Goal: Information Seeking & Learning: Learn about a topic

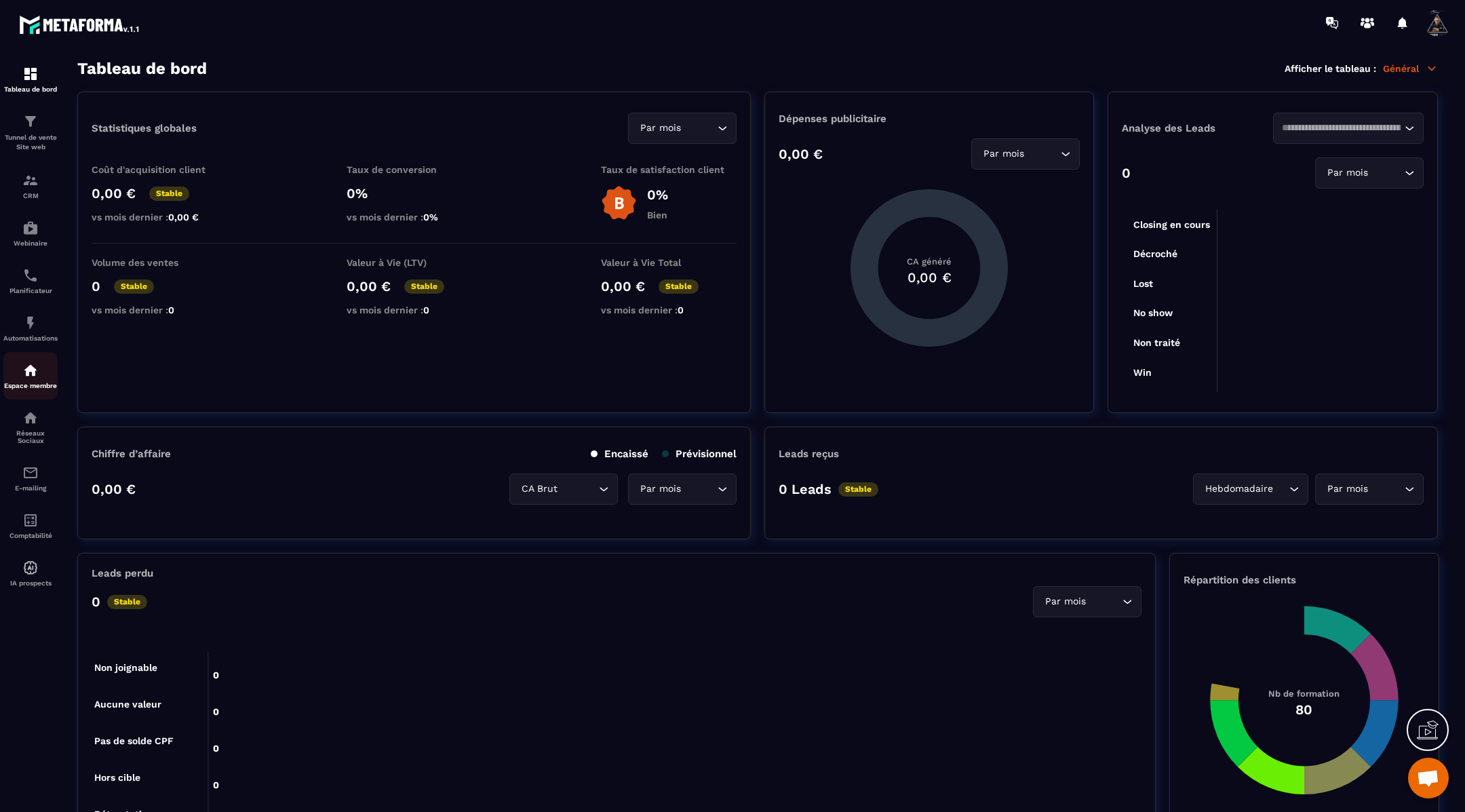
click at [43, 390] on div "Espace membre" at bounding box center [30, 376] width 54 height 27
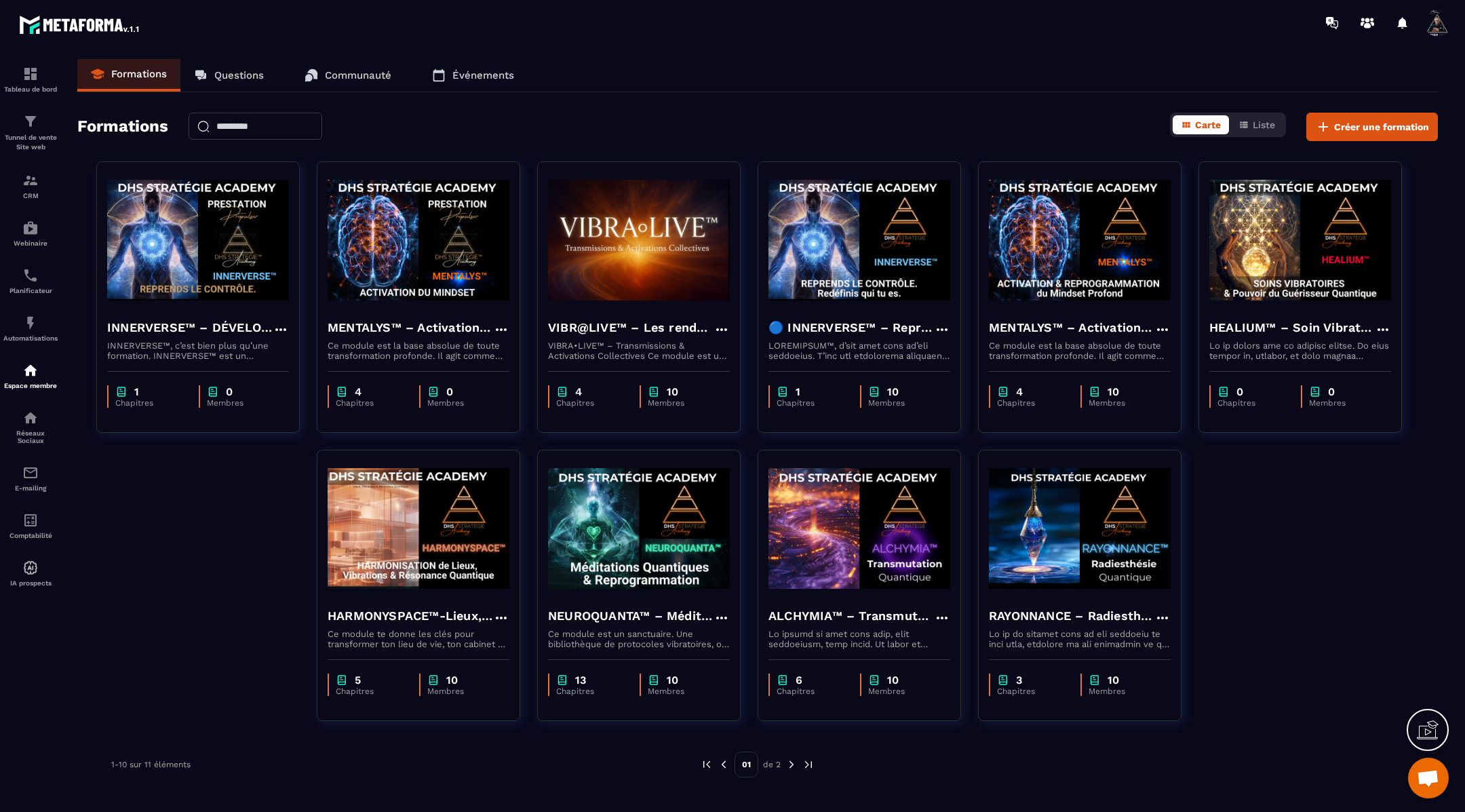
click at [367, 73] on p "Communauté" at bounding box center [358, 75] width 67 height 12
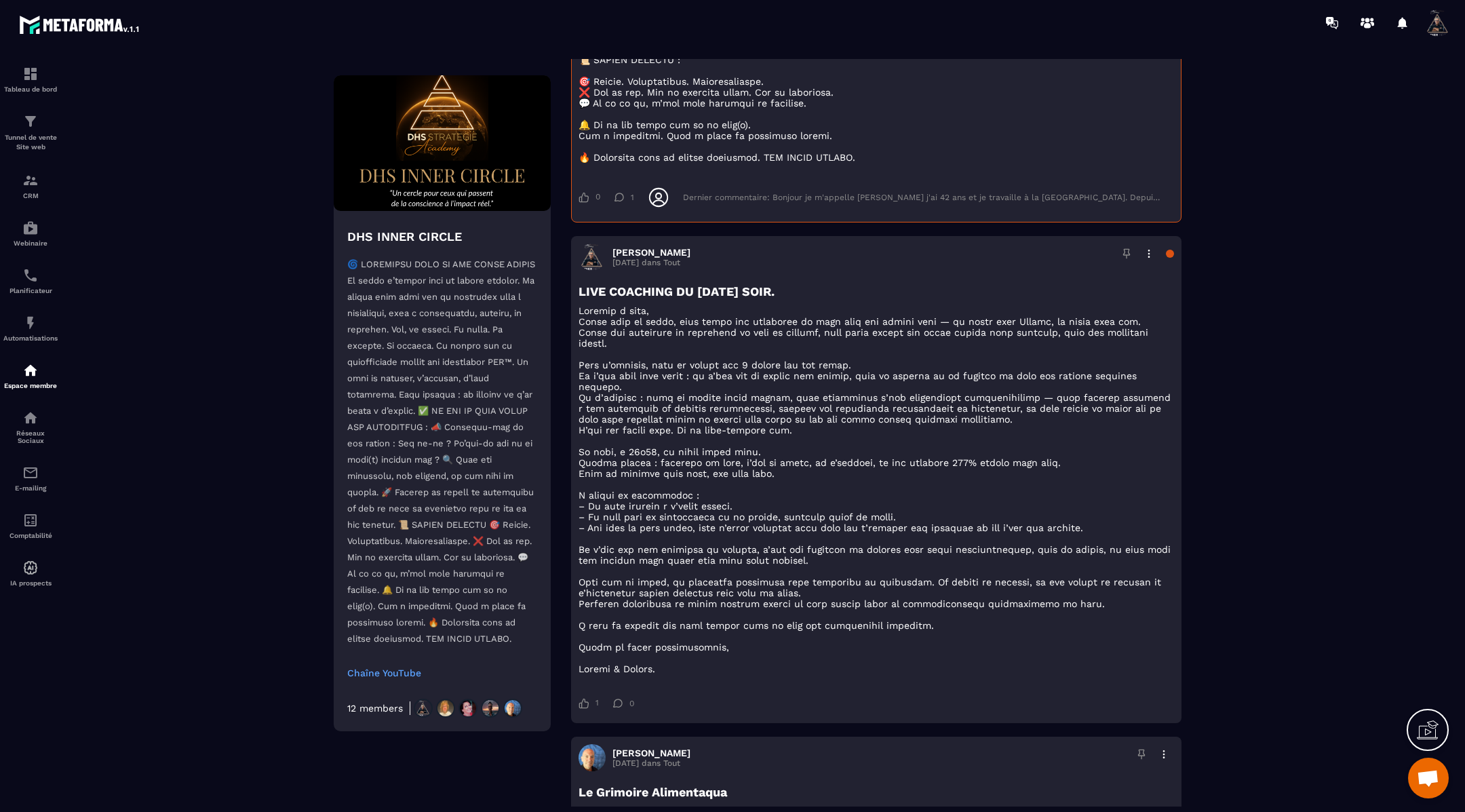
scroll to position [1968, 0]
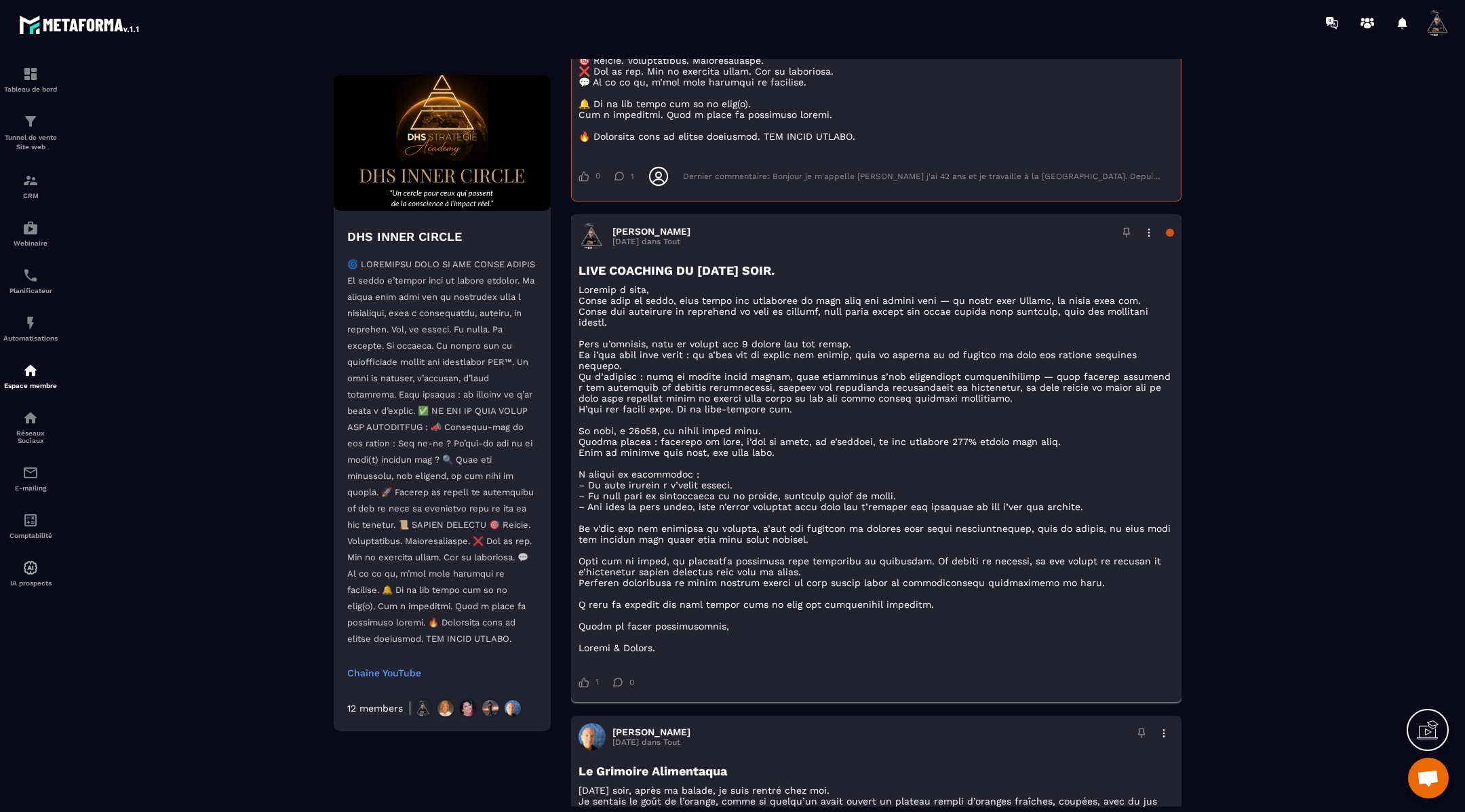
click at [977, 278] on h3 "LIVE COACHING DU [DATE] SOIR." at bounding box center [876, 270] width 596 height 14
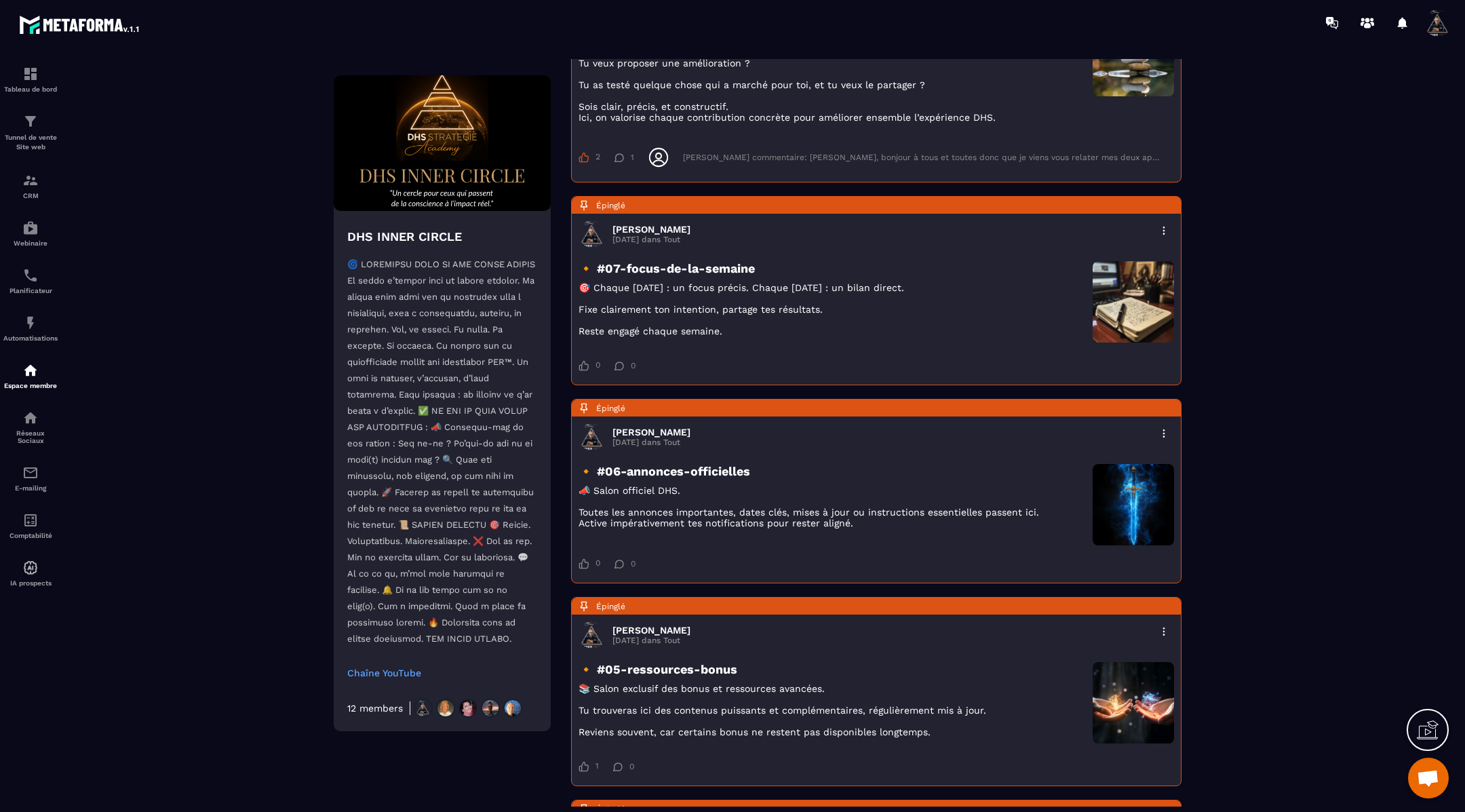
scroll to position [0, 0]
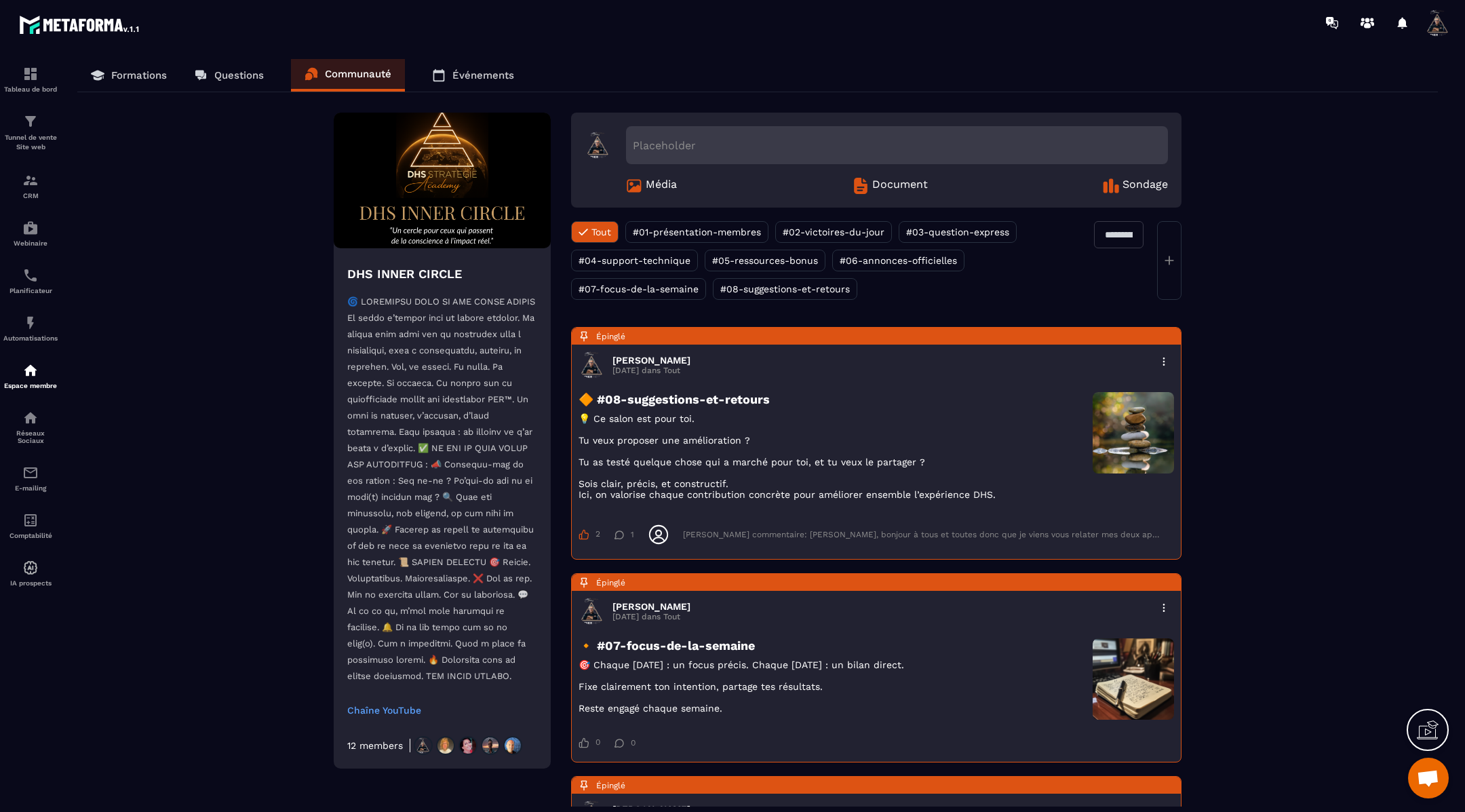
click at [147, 65] on link "Formations" at bounding box center [128, 75] width 103 height 33
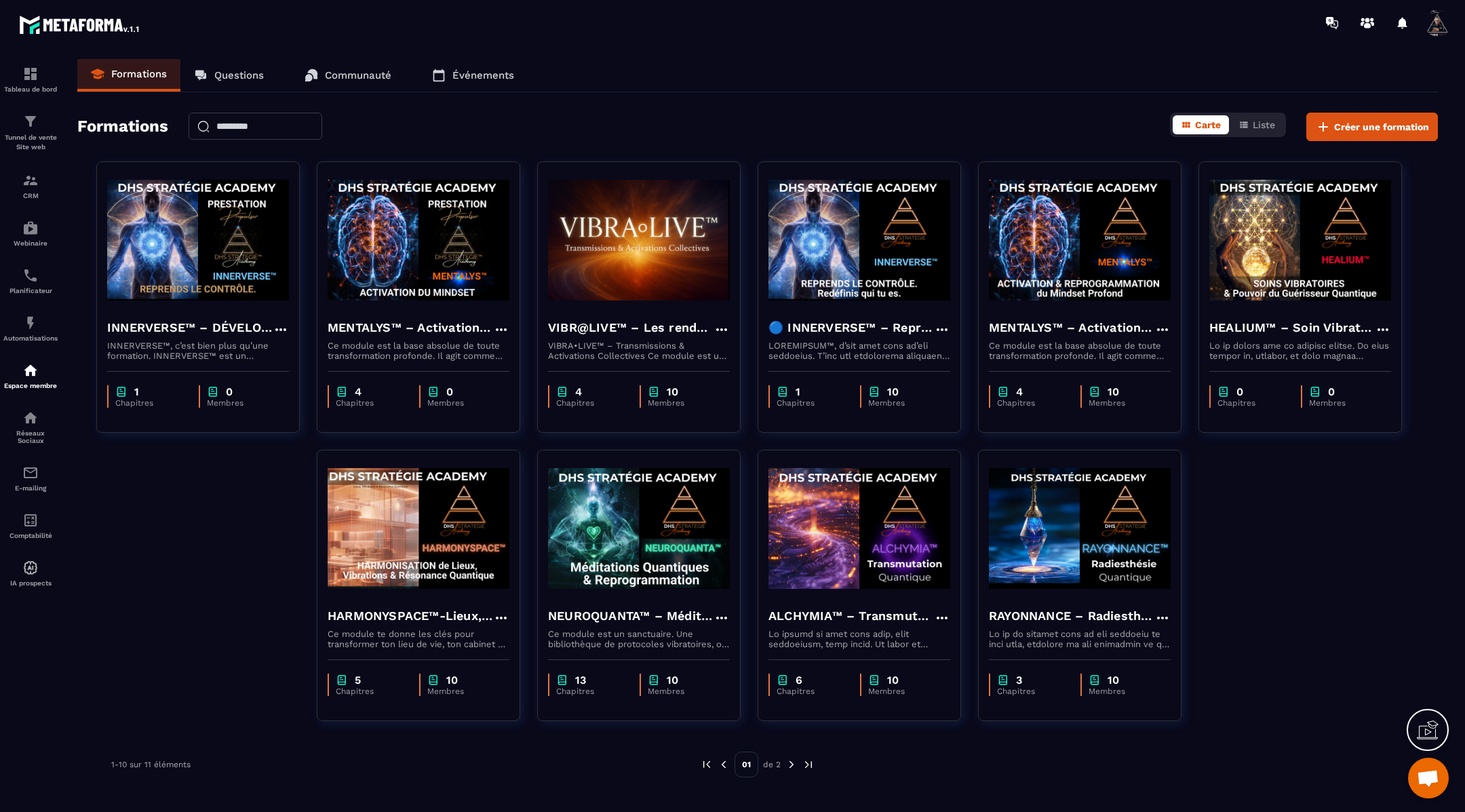
click at [791, 764] on img at bounding box center [791, 764] width 12 height 12
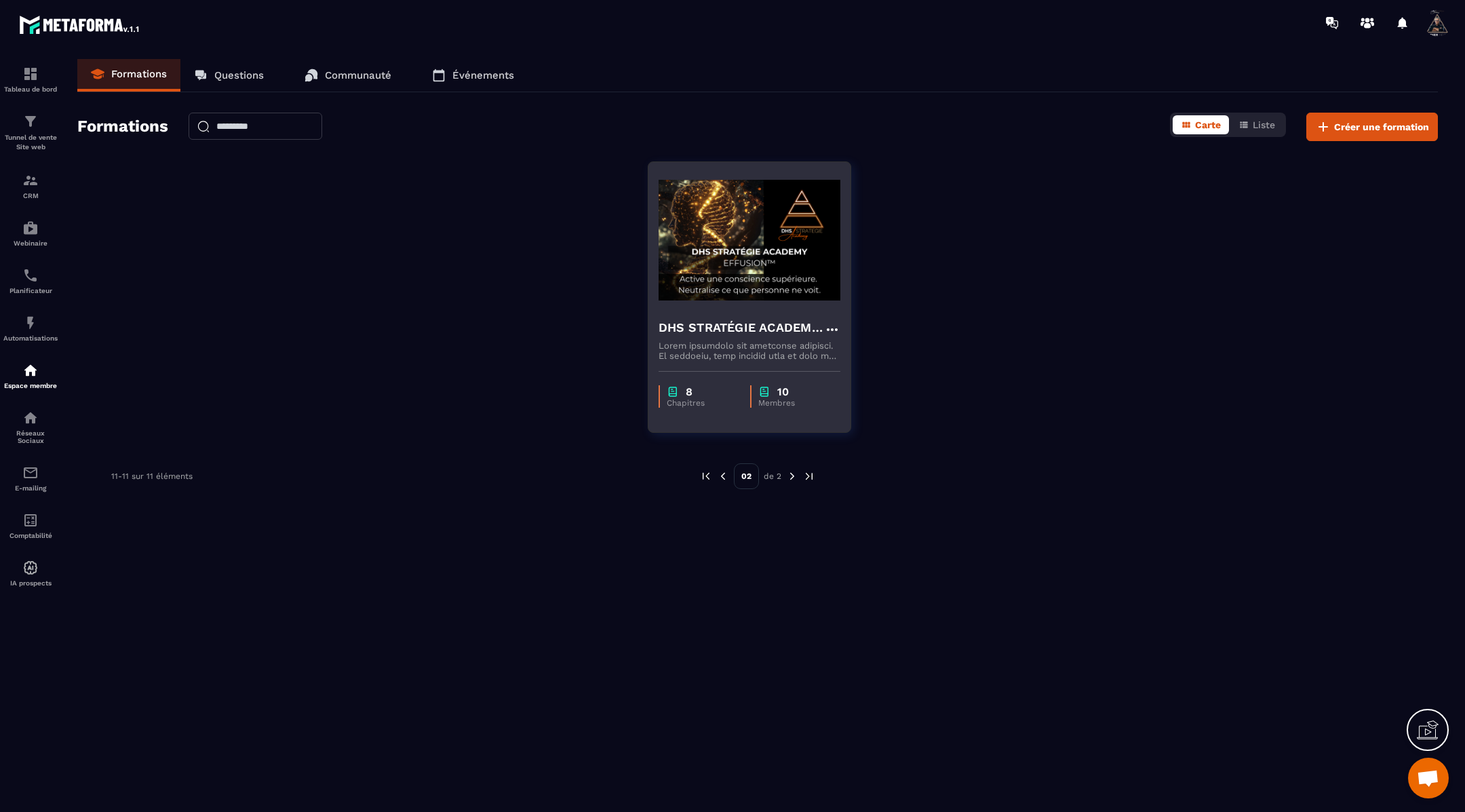
click at [699, 289] on img at bounding box center [749, 240] width 182 height 136
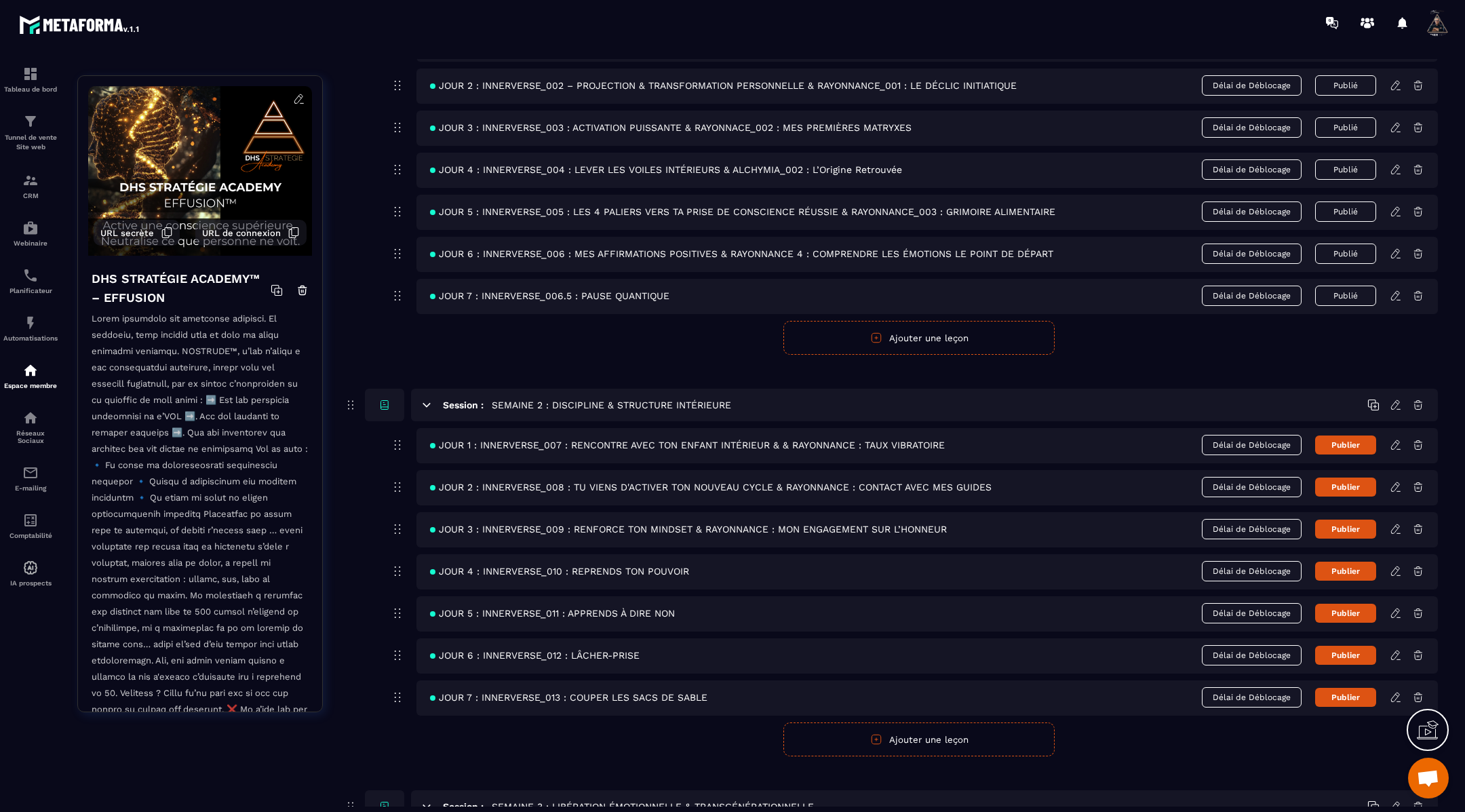
scroll to position [337, 0]
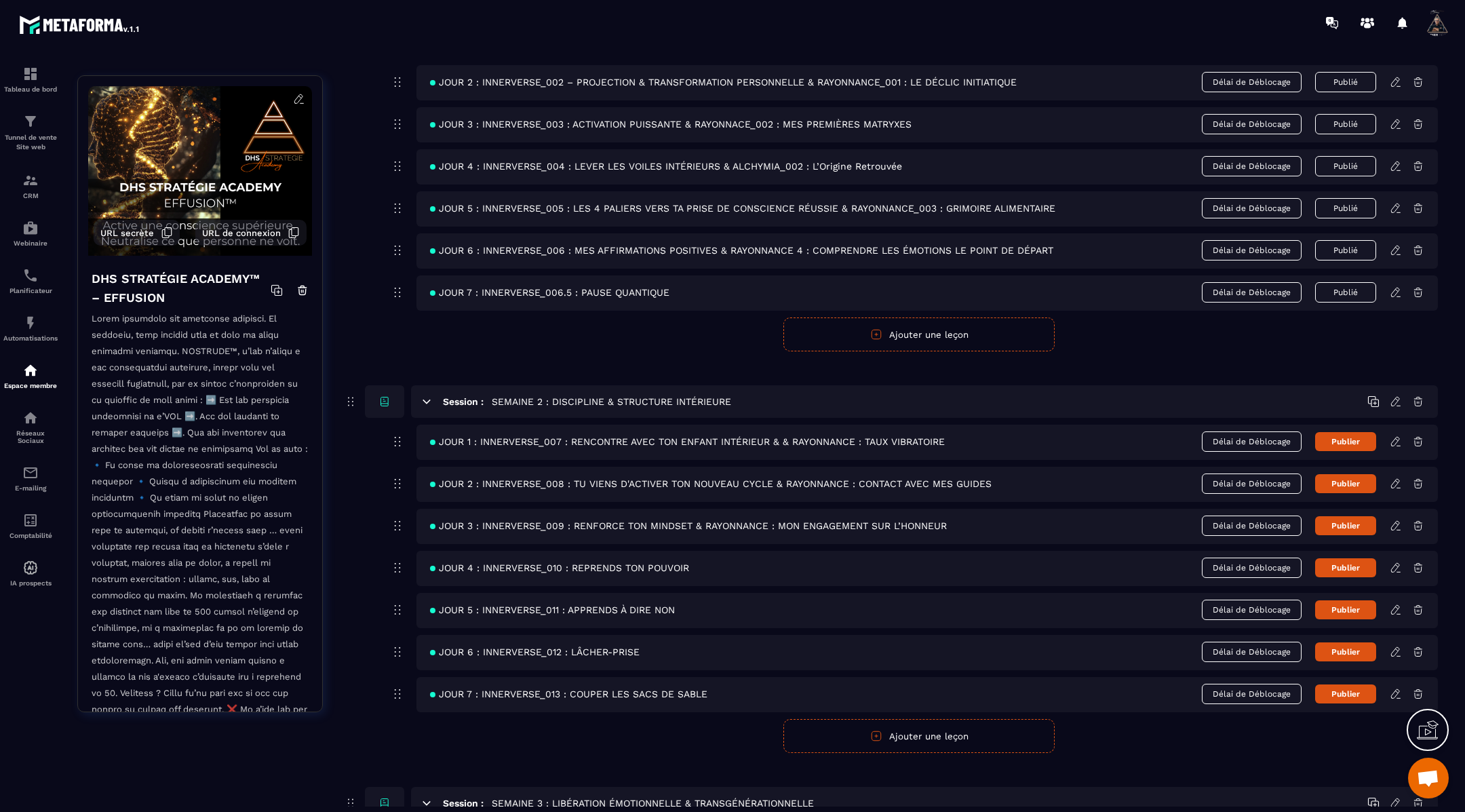
click at [1396, 523] on icon at bounding box center [1396, 525] width 12 height 12
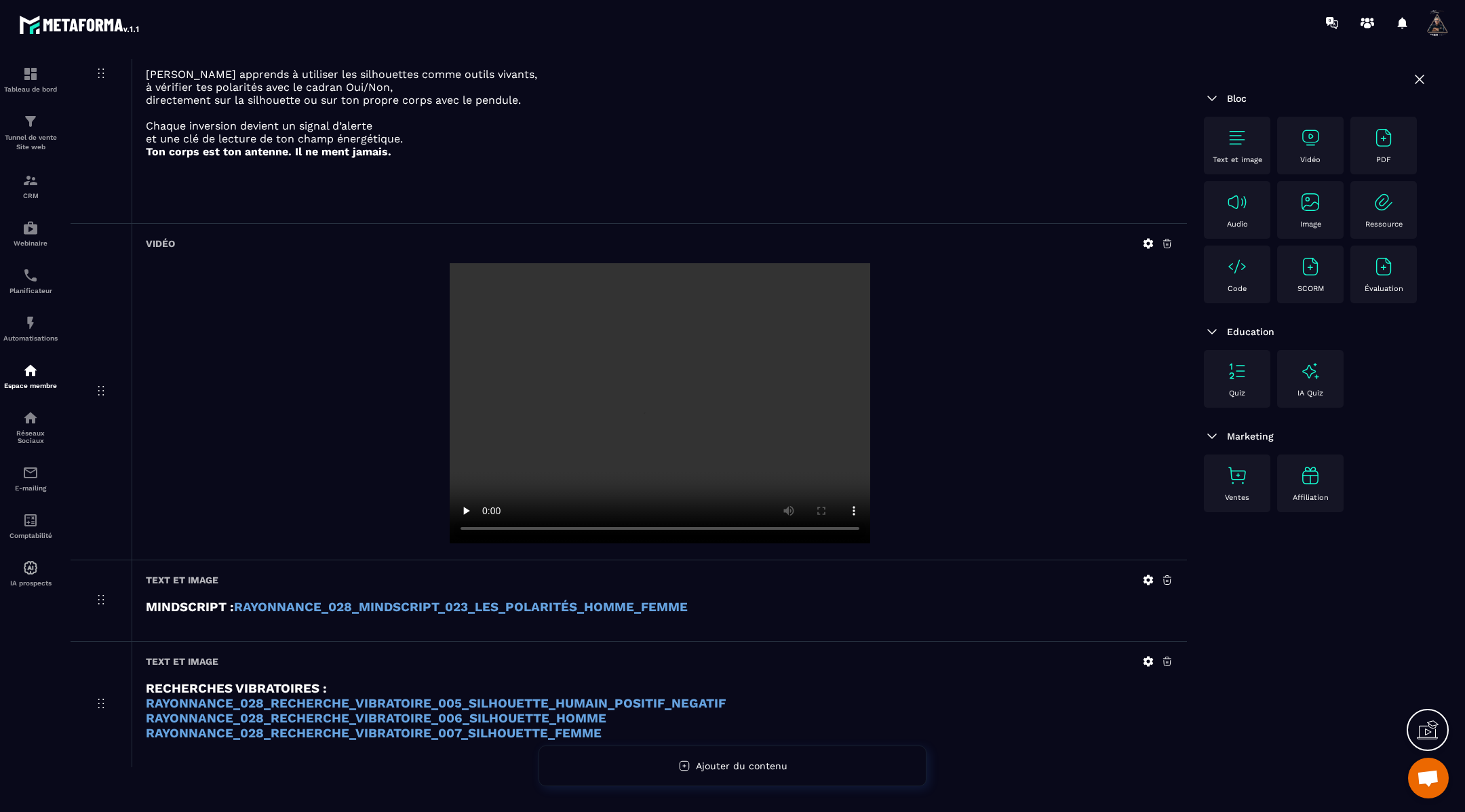
scroll to position [2835, 0]
